Goal: Use online tool/utility: Utilize a website feature to perform a specific function

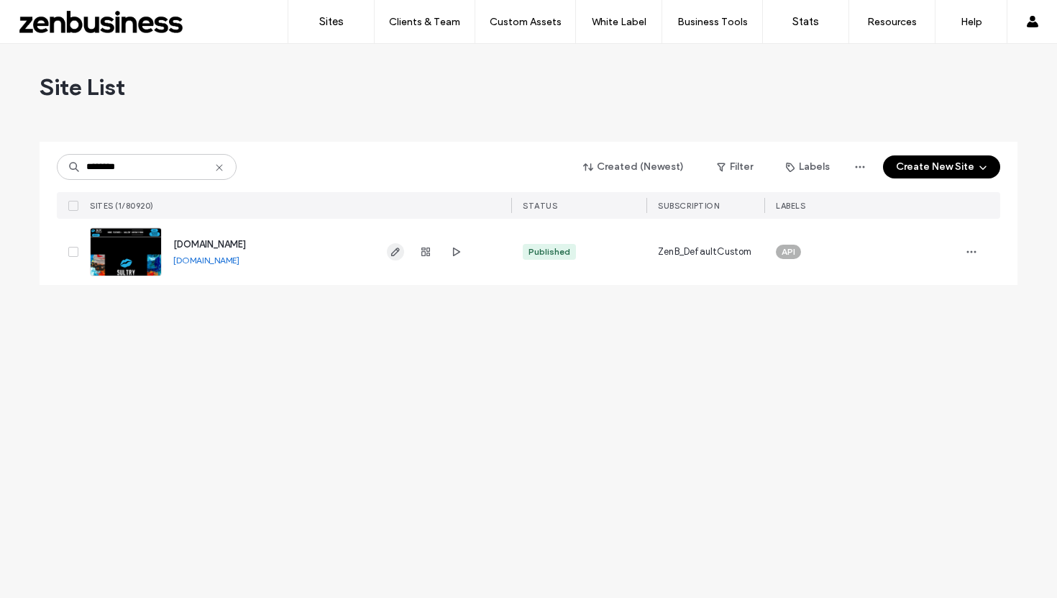
type input "********"
click at [391, 252] on icon "button" at bounding box center [396, 252] width 12 height 12
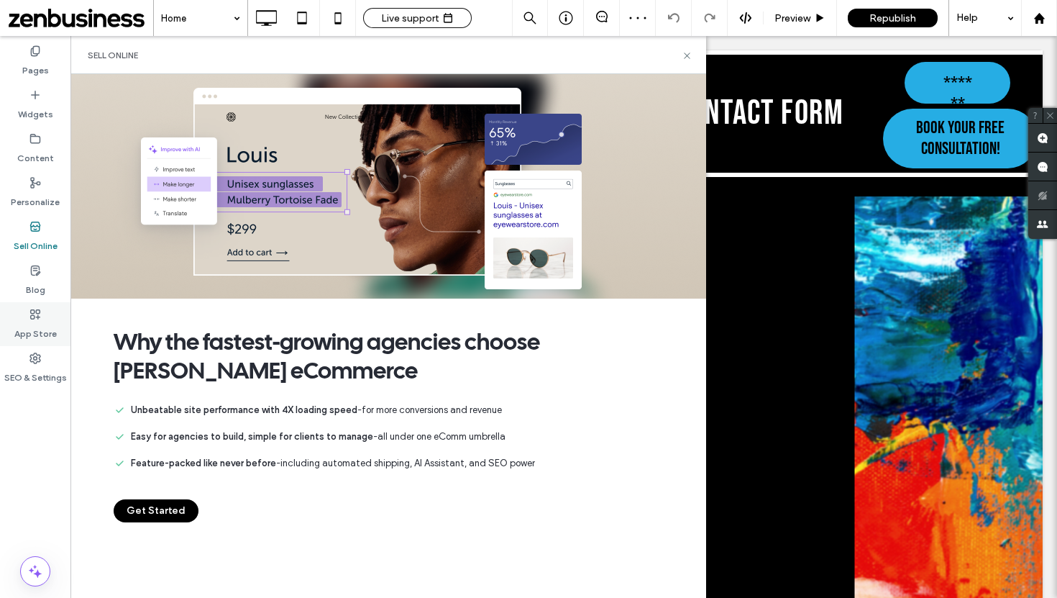
click at [29, 320] on label "App Store" at bounding box center [35, 330] width 42 height 20
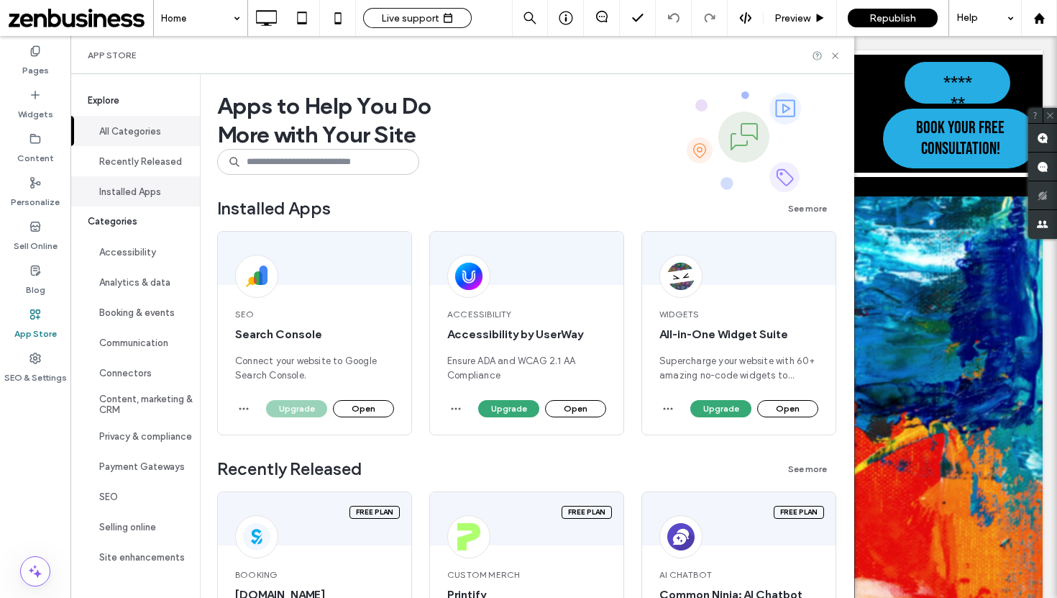
click at [136, 196] on button "Installed Apps" at bounding box center [134, 191] width 129 height 30
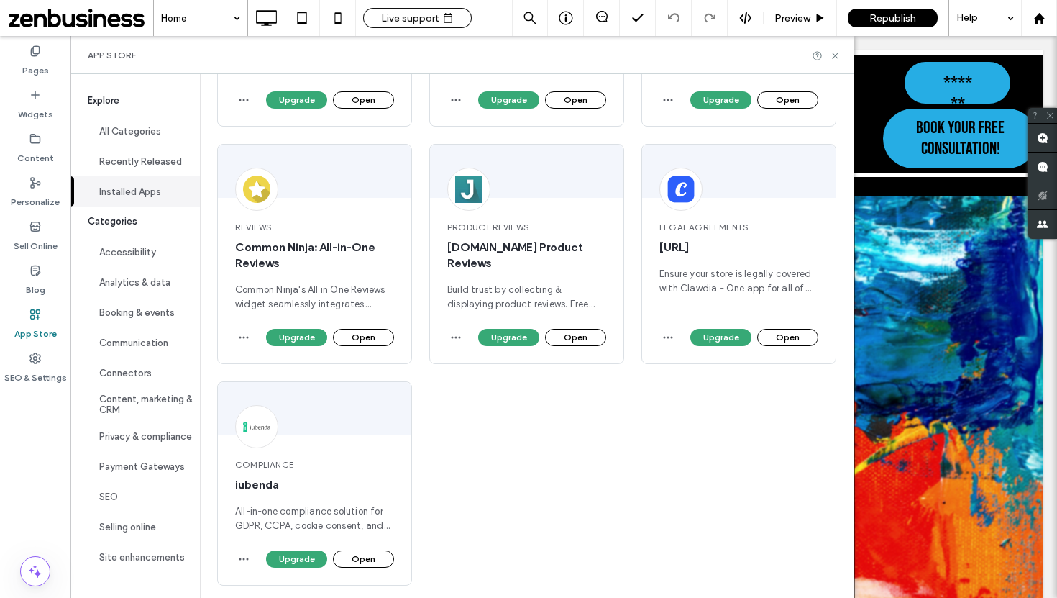
scroll to position [747, 0]
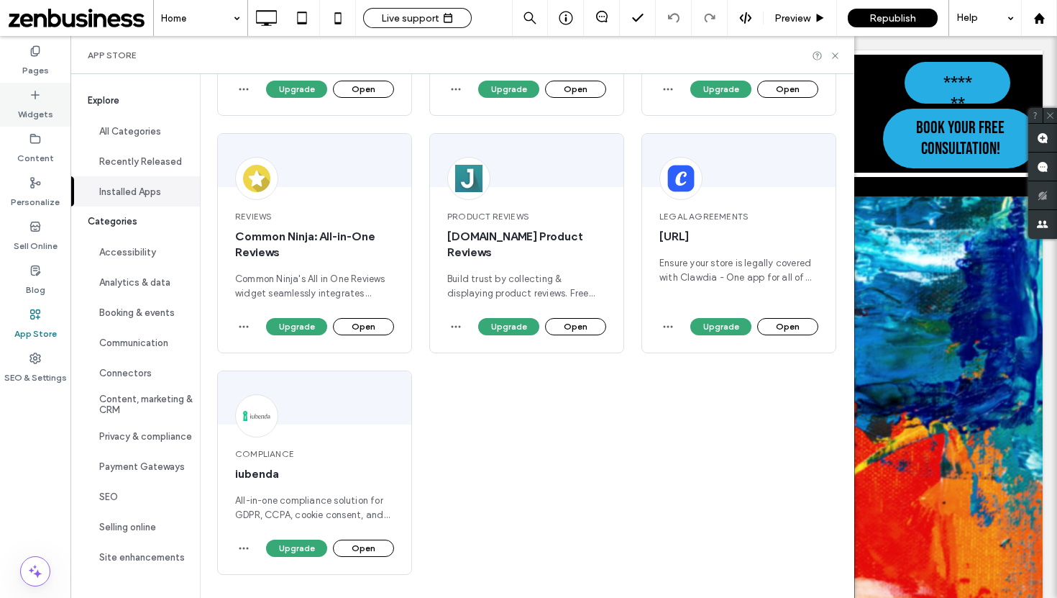
click at [40, 107] on label "Widgets" at bounding box center [35, 111] width 35 height 20
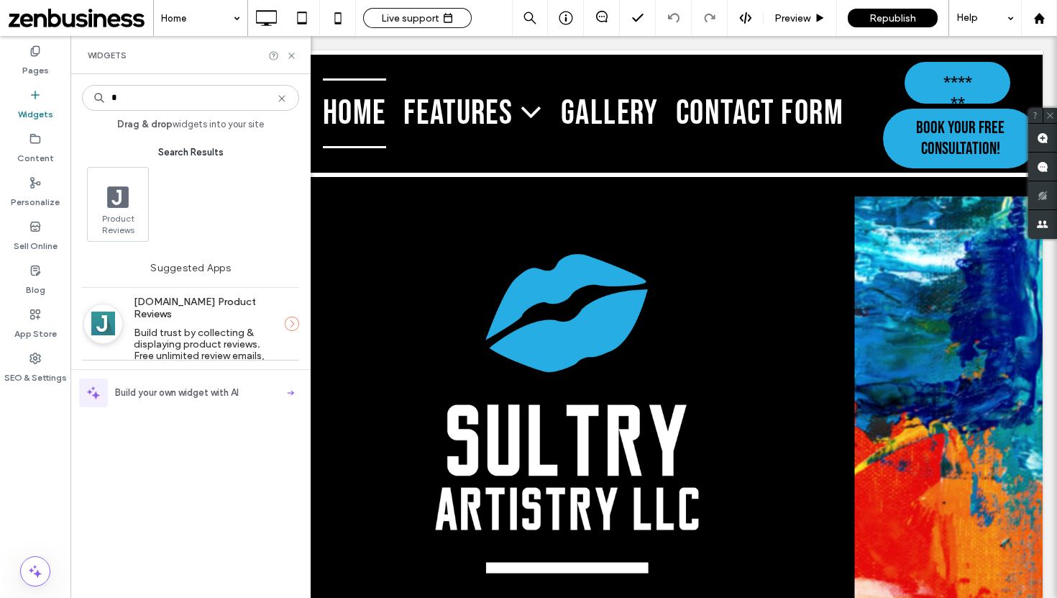
type input "*"
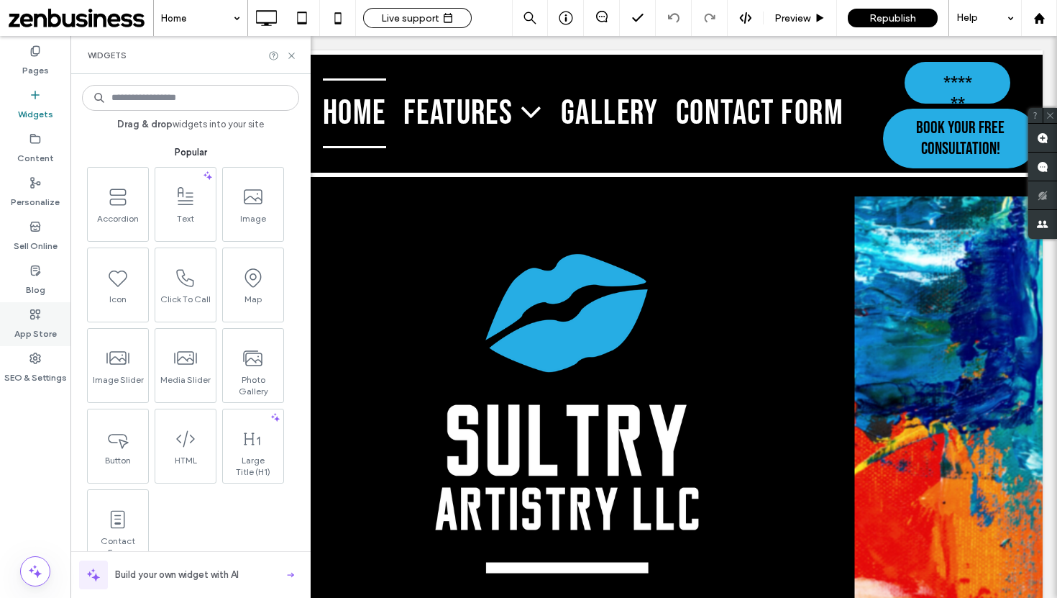
click at [23, 322] on label "App Store" at bounding box center [35, 330] width 42 height 20
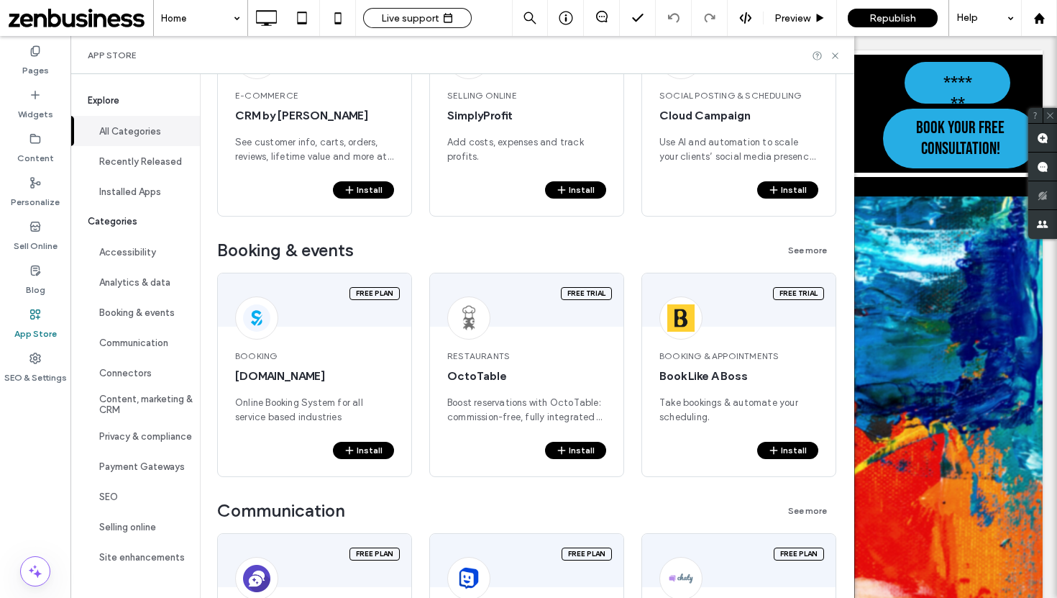
scroll to position [975, 0]
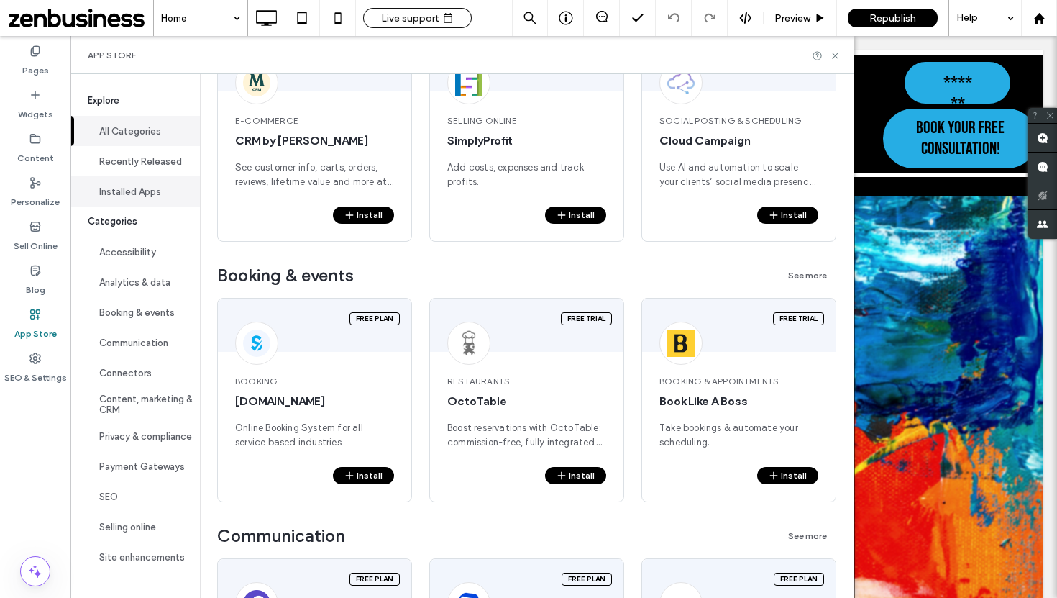
click at [152, 194] on button "Installed Apps" at bounding box center [134, 191] width 129 height 30
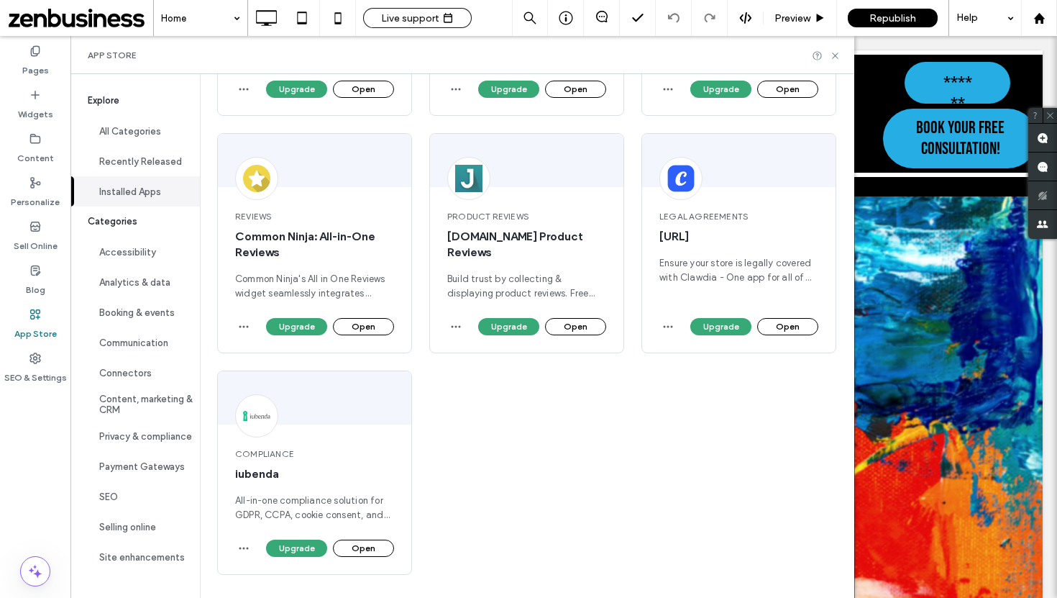
scroll to position [747, 0]
